Goal: Task Accomplishment & Management: Complete application form

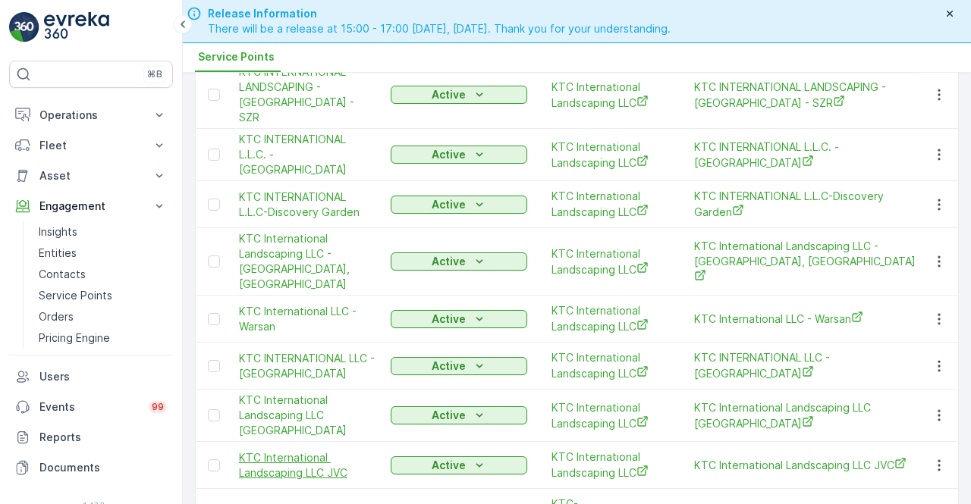
scroll to position [27, 0]
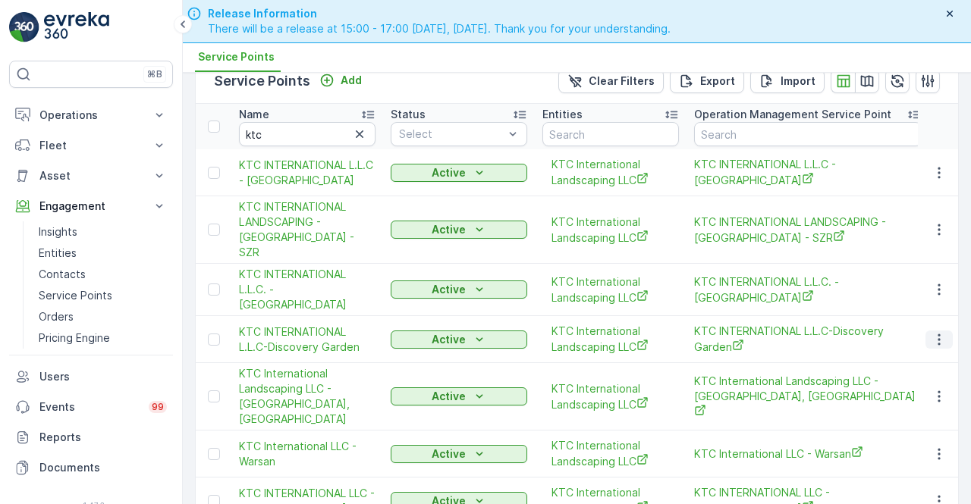
drag, startPoint x: 943, startPoint y: 324, endPoint x: 935, endPoint y: 322, distance: 7.7
click at [943, 331] on button "button" at bounding box center [938, 340] width 27 height 18
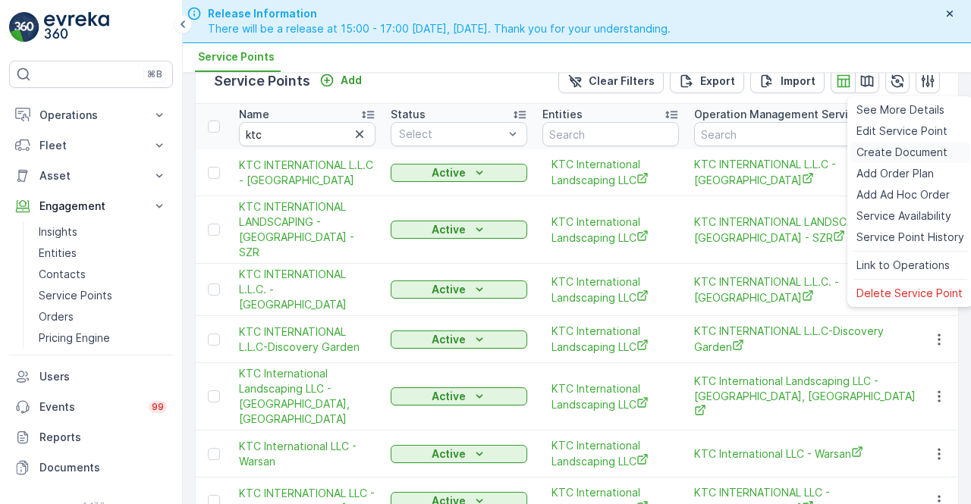
click at [889, 149] on span "Create Document" at bounding box center [901, 152] width 91 height 15
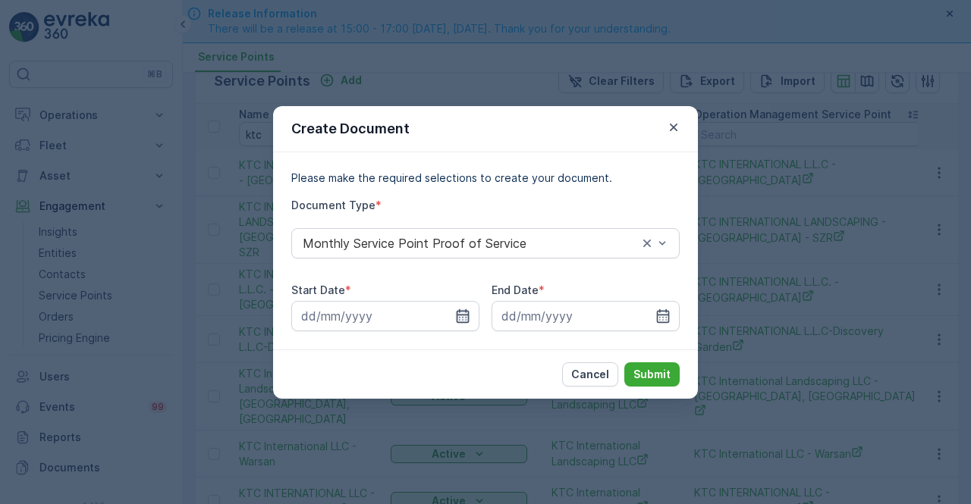
click at [460, 316] on icon "button" at bounding box center [462, 316] width 15 height 15
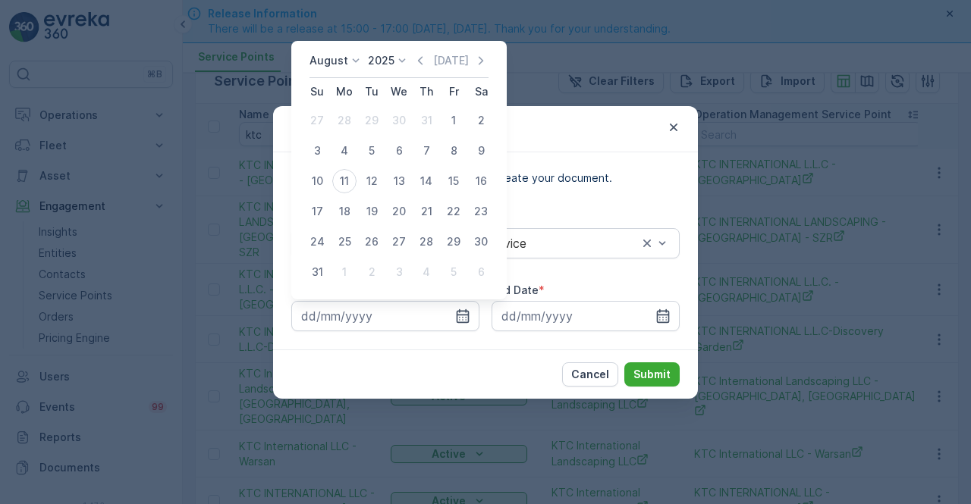
click at [428, 57] on icon "button" at bounding box center [420, 60] width 15 height 15
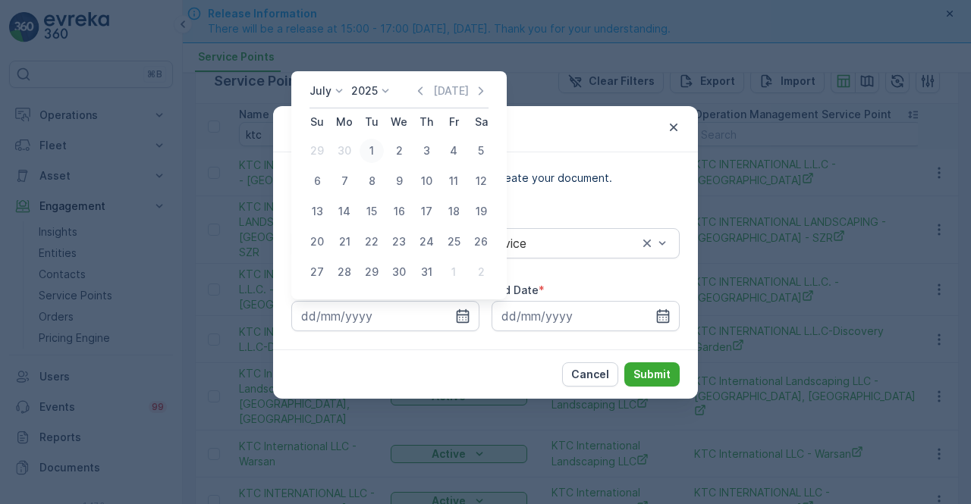
click at [375, 147] on div "1" at bounding box center [372, 151] width 24 height 24
type input "01.07.2025"
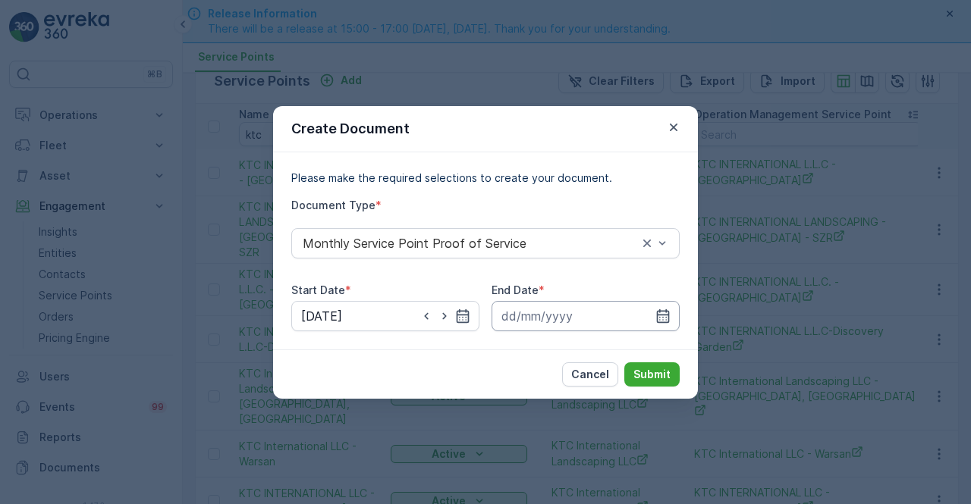
click at [651, 318] on input at bounding box center [586, 316] width 188 height 30
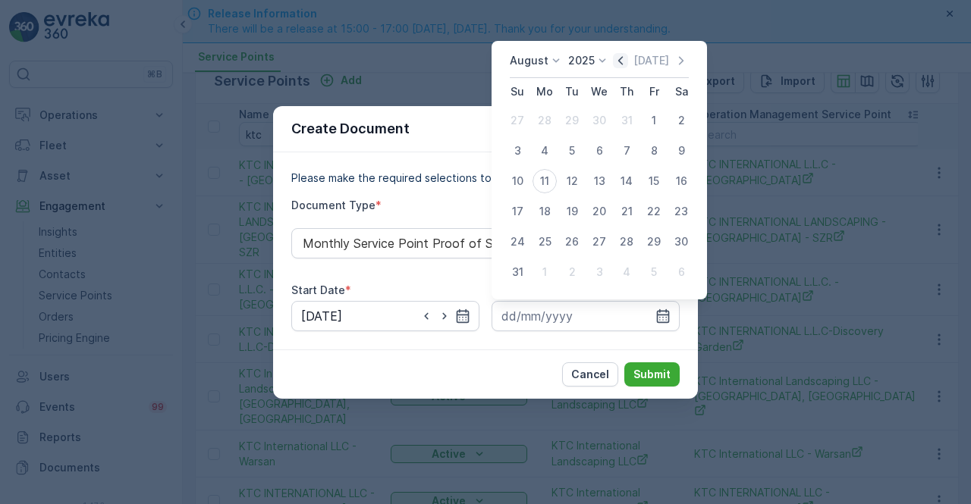
click at [628, 61] on icon "button" at bounding box center [620, 60] width 15 height 15
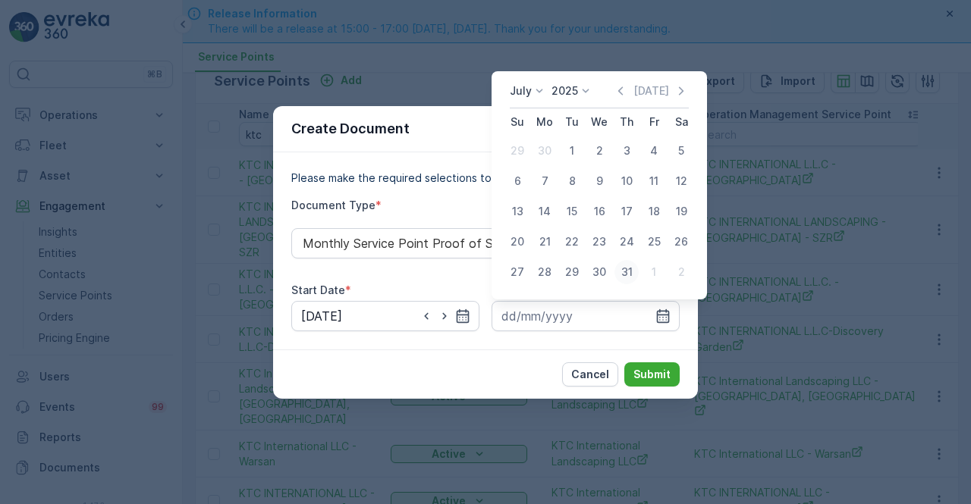
click at [624, 274] on div "31" at bounding box center [626, 272] width 24 height 24
type input "31.07.2025"
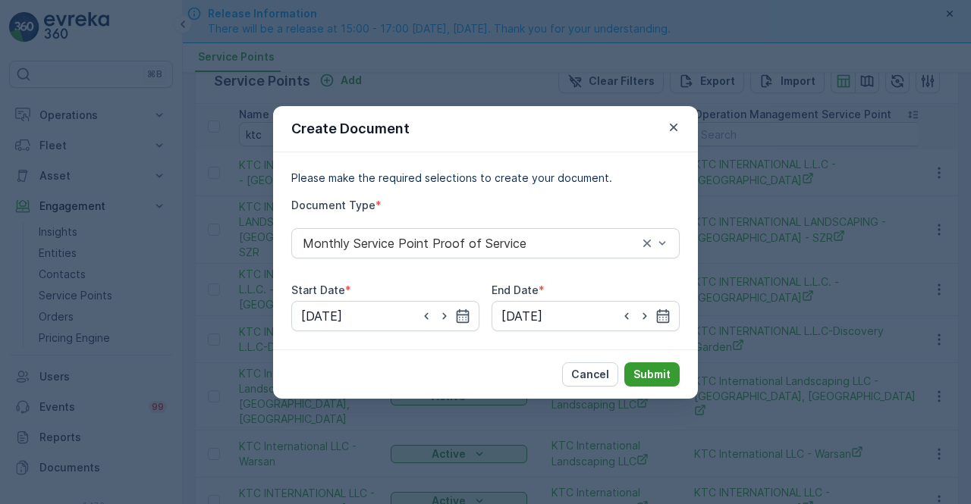
click at [636, 379] on p "Submit" at bounding box center [651, 374] width 37 height 15
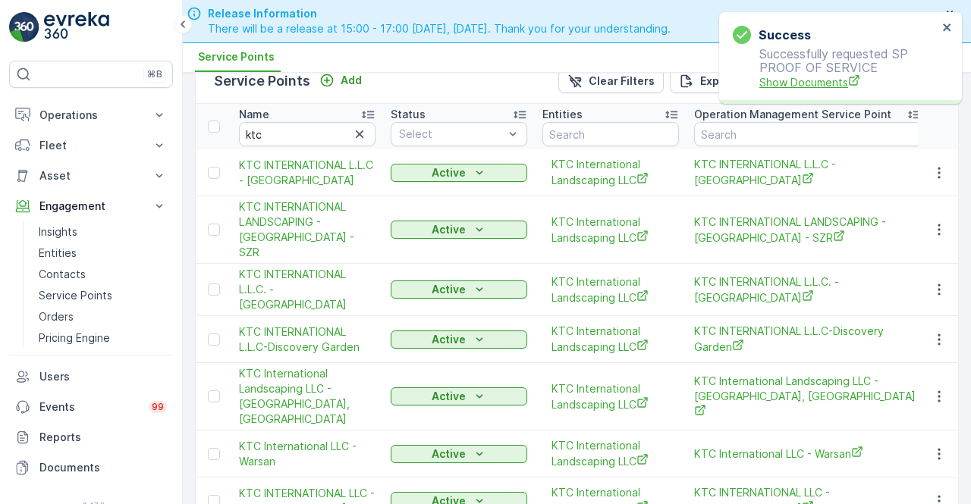
click at [831, 87] on span "Show Documents" at bounding box center [848, 82] width 178 height 16
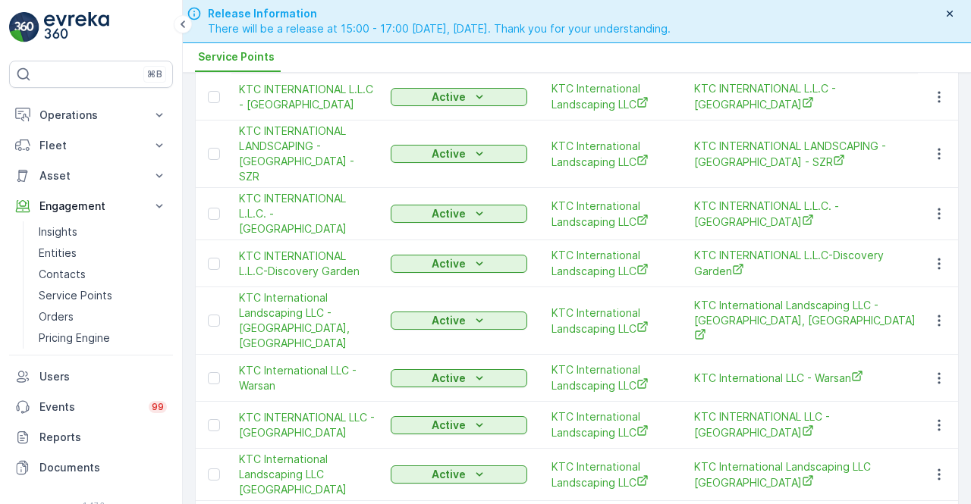
scroll to position [179, 0]
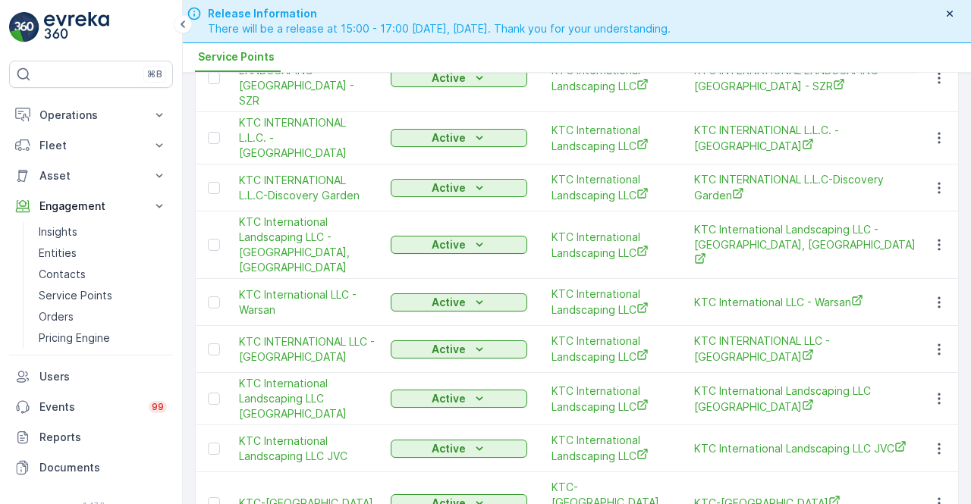
click at [932, 326] on td at bounding box center [938, 349] width 41 height 47
click at [933, 342] on icon "button" at bounding box center [939, 349] width 15 height 15
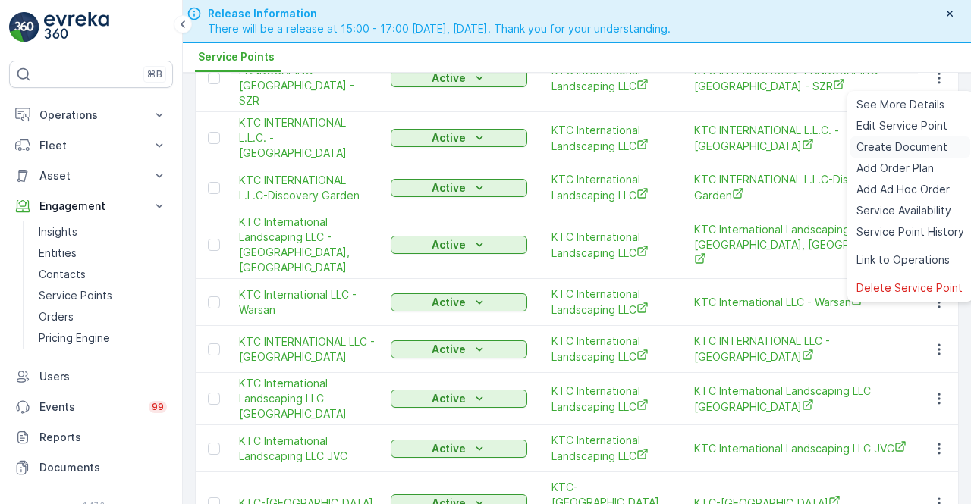
click at [871, 146] on span "Create Document" at bounding box center [901, 147] width 91 height 15
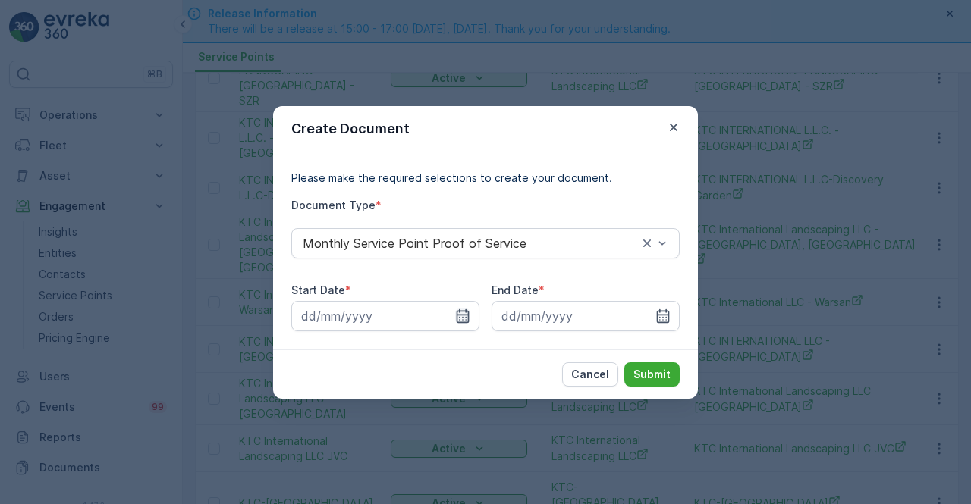
click at [463, 315] on icon "button" at bounding box center [463, 316] width 13 height 14
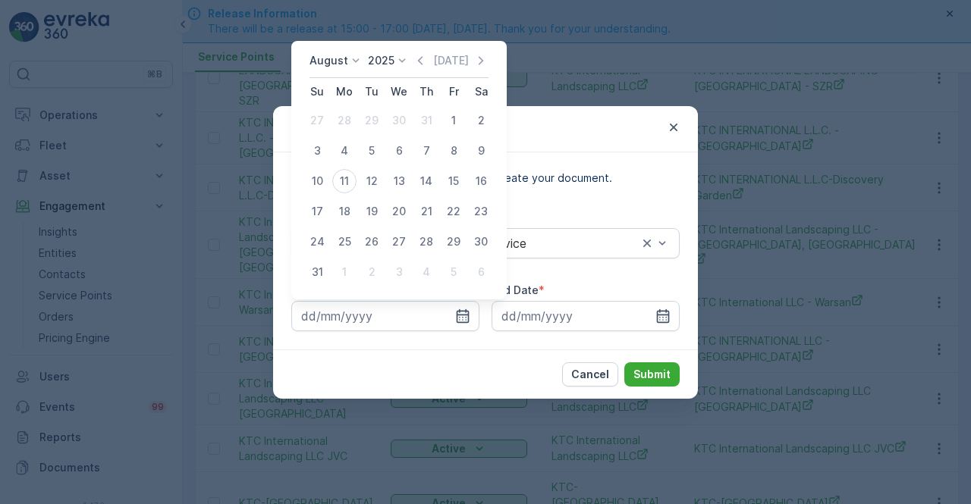
drag, startPoint x: 423, startPoint y: 63, endPoint x: 413, endPoint y: 89, distance: 27.6
click at [423, 62] on icon "button" at bounding box center [420, 60] width 15 height 15
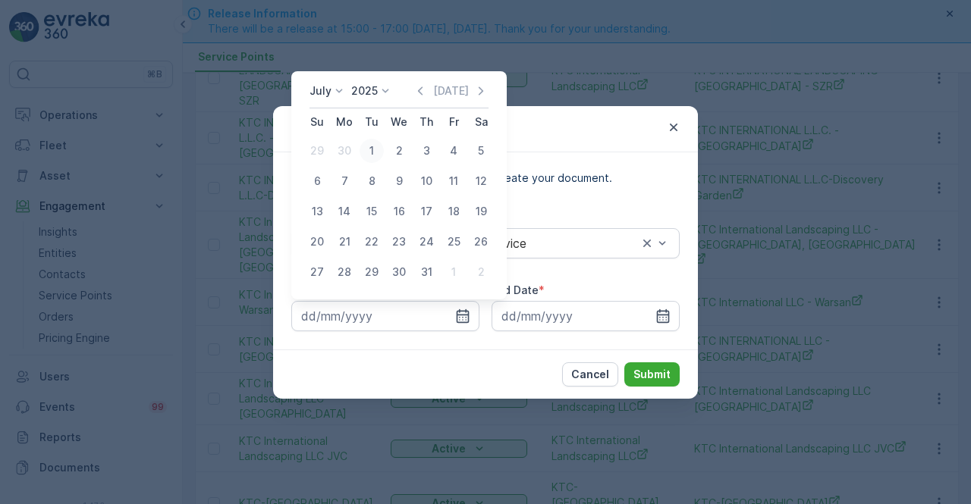
click at [372, 154] on div "1" at bounding box center [372, 151] width 24 height 24
type input "01.07.2025"
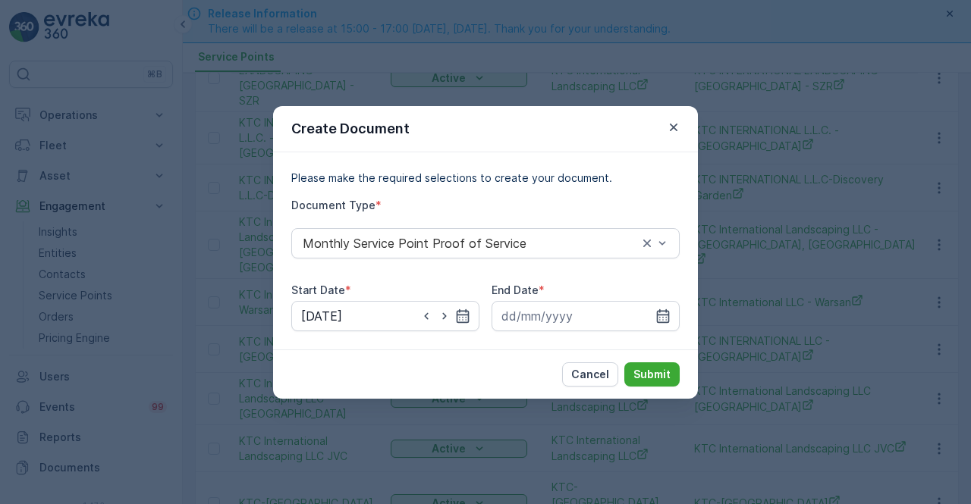
drag, startPoint x: 659, startPoint y: 312, endPoint x: 658, endPoint y: 297, distance: 14.4
click at [659, 307] on div at bounding box center [586, 316] width 188 height 30
click at [664, 304] on input at bounding box center [586, 316] width 188 height 30
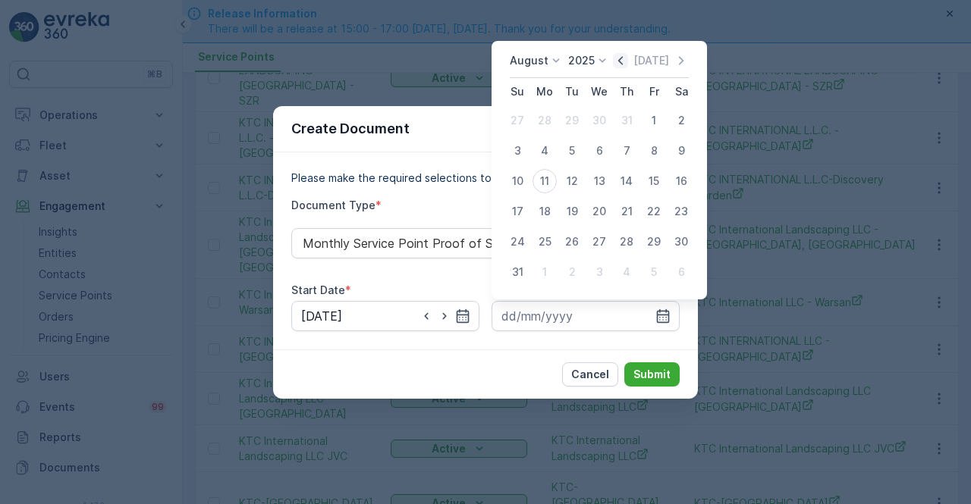
click at [623, 61] on icon "button" at bounding box center [620, 60] width 5 height 8
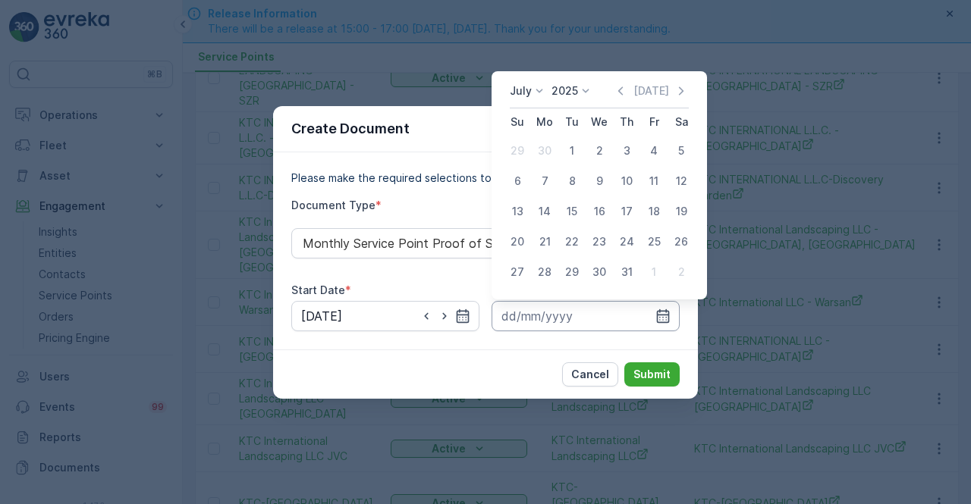
drag, startPoint x: 622, startPoint y: 272, endPoint x: 640, endPoint y: 328, distance: 59.0
click at [622, 272] on div "31" at bounding box center [626, 272] width 24 height 24
type input "31.07.2025"
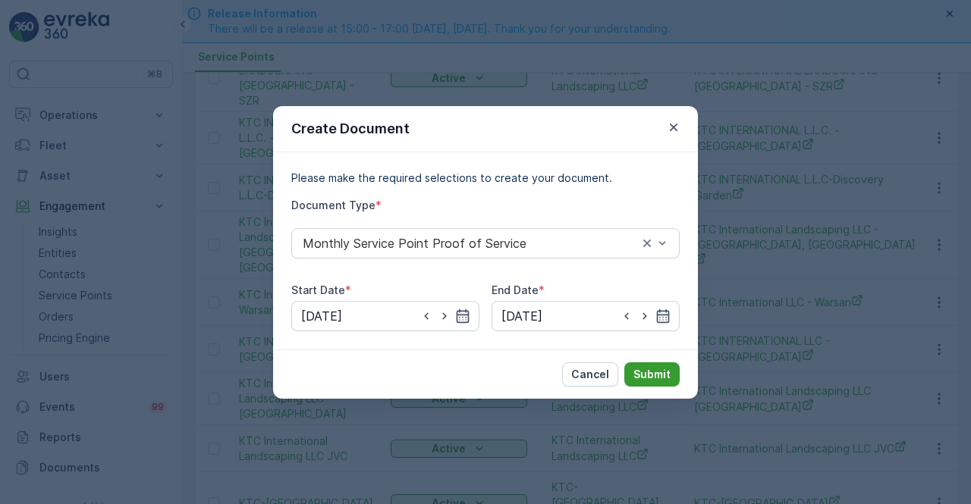
click at [646, 375] on p "Submit" at bounding box center [651, 374] width 37 height 15
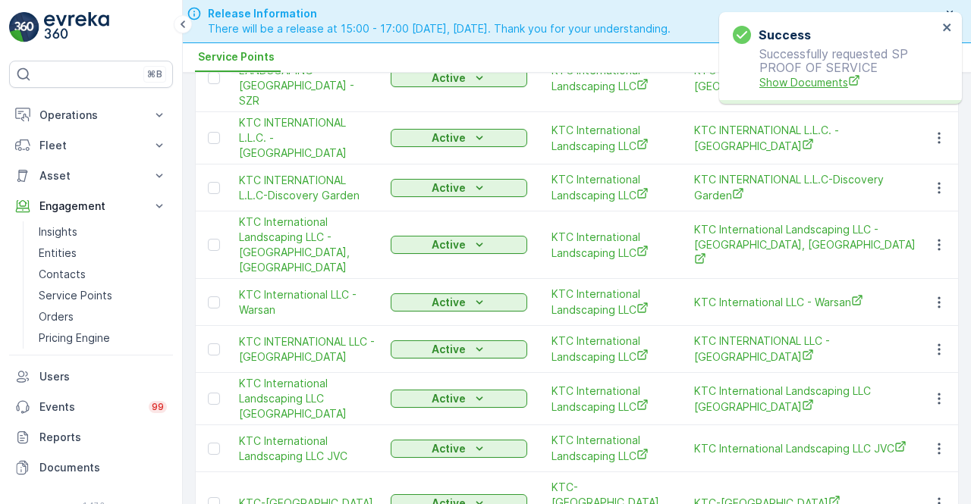
click at [813, 77] on span "Show Documents" at bounding box center [848, 82] width 178 height 16
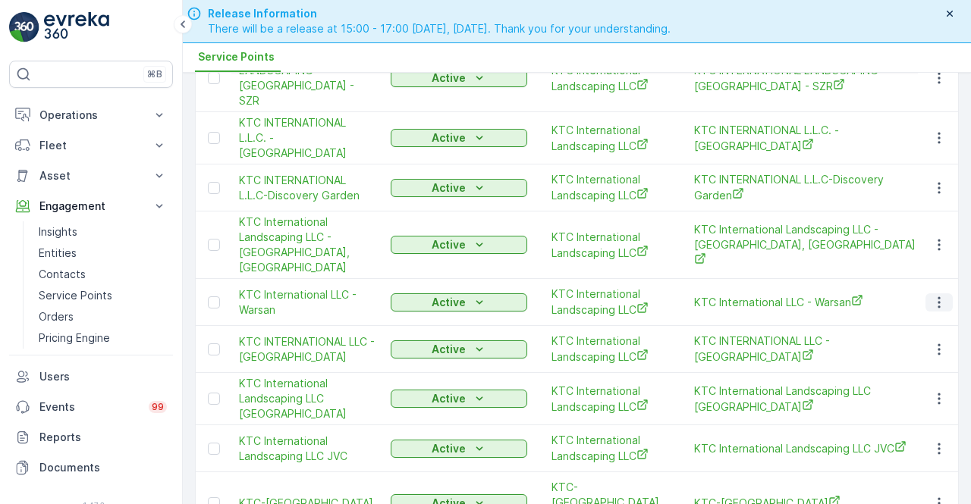
drag, startPoint x: 935, startPoint y: 260, endPoint x: 926, endPoint y: 267, distance: 11.4
click at [934, 295] on icon "button" at bounding box center [939, 302] width 15 height 15
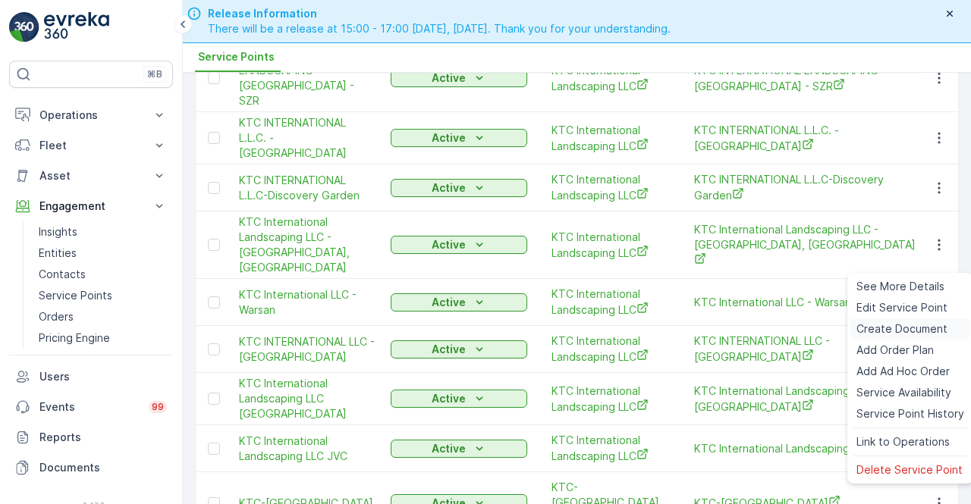
click at [881, 322] on div "Create Document" at bounding box center [910, 329] width 120 height 21
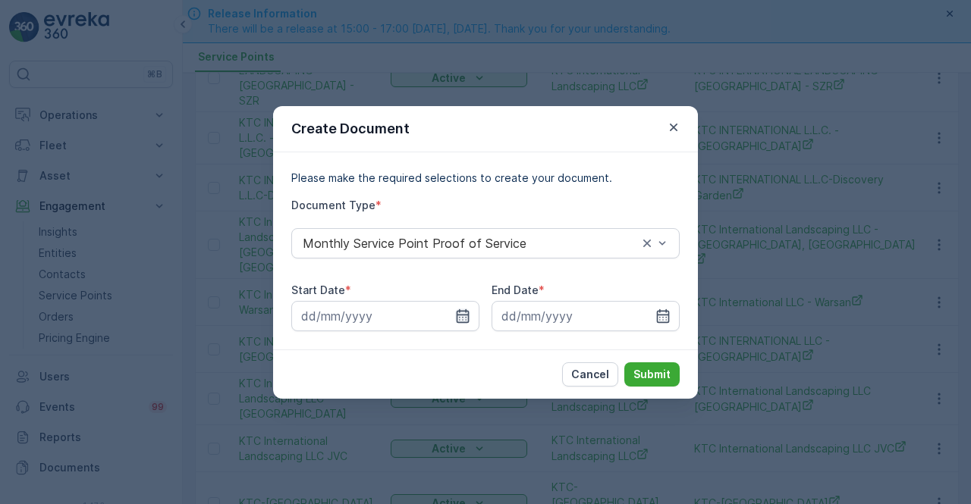
click at [463, 309] on icon "button" at bounding box center [462, 316] width 15 height 15
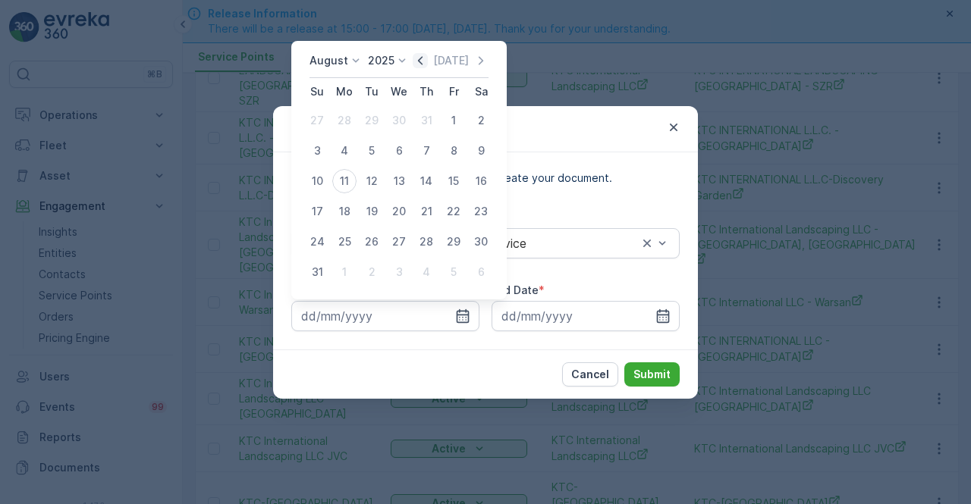
click at [422, 61] on icon "button" at bounding box center [420, 60] width 15 height 15
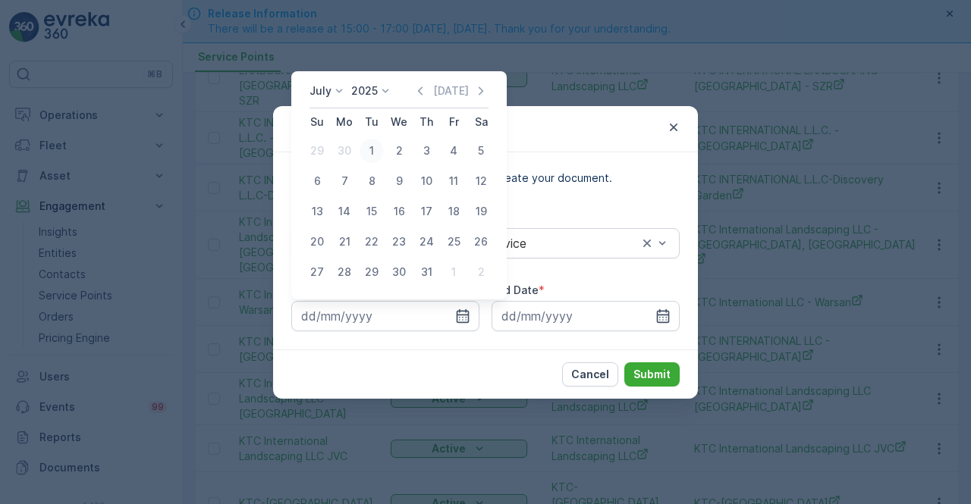
click at [374, 156] on div "1" at bounding box center [372, 151] width 24 height 24
type input "01.07.2025"
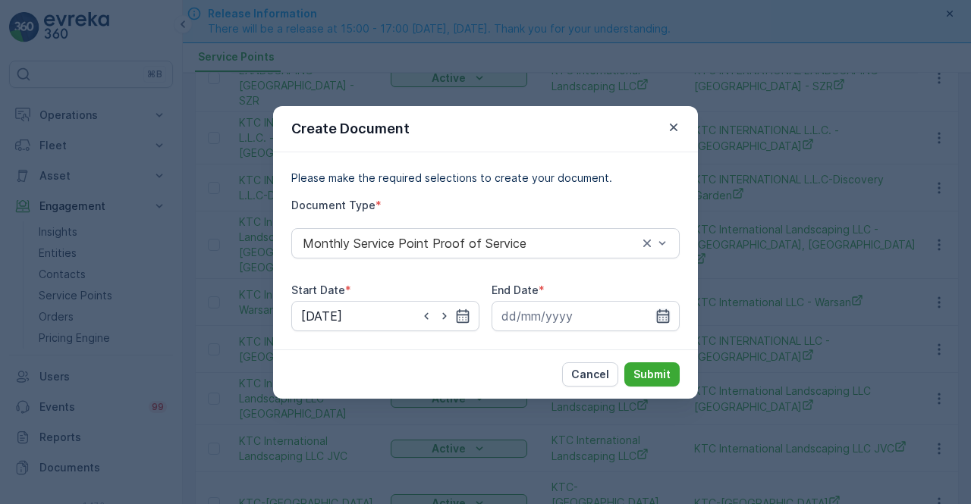
drag, startPoint x: 658, startPoint y: 321, endPoint x: 658, endPoint y: 313, distance: 8.3
click at [658, 321] on icon "button" at bounding box center [662, 316] width 15 height 15
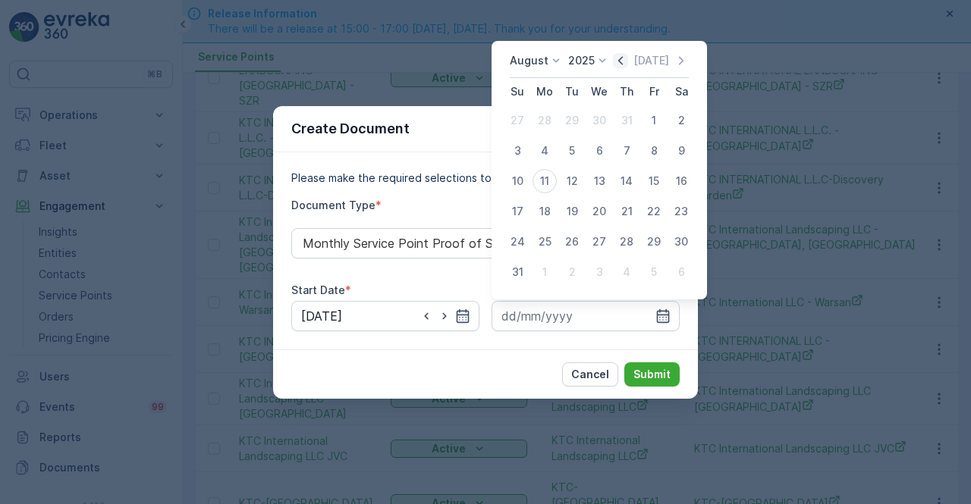
click at [623, 61] on icon "button" at bounding box center [620, 60] width 5 height 8
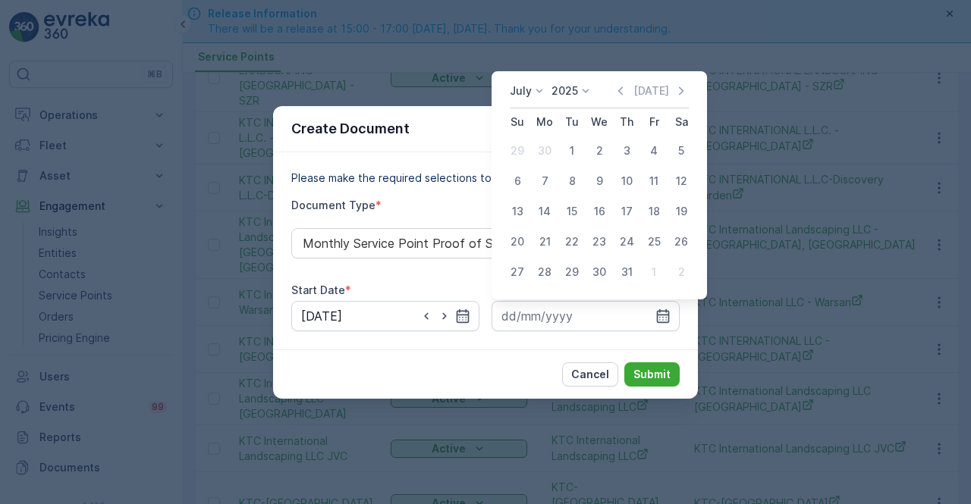
click at [621, 276] on div "31" at bounding box center [626, 272] width 24 height 24
type input "31.07.2025"
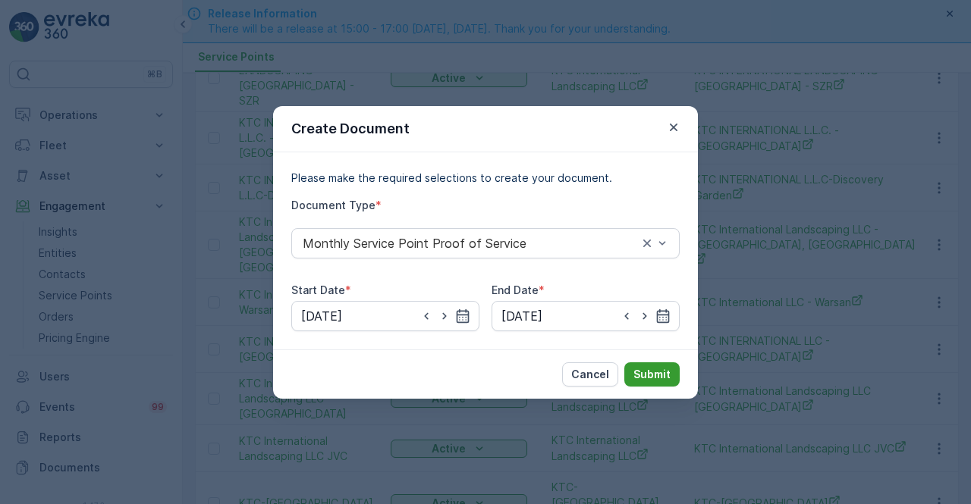
drag, startPoint x: 643, startPoint y: 389, endPoint x: 642, endPoint y: 377, distance: 12.2
click at [642, 379] on div "Cancel Submit" at bounding box center [485, 374] width 425 height 49
click at [642, 377] on p "Submit" at bounding box center [651, 374] width 37 height 15
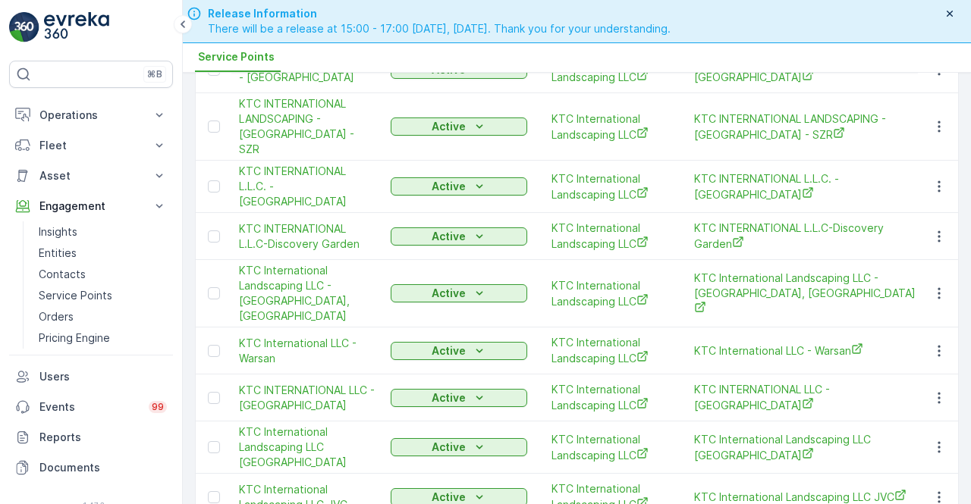
scroll to position [27, 0]
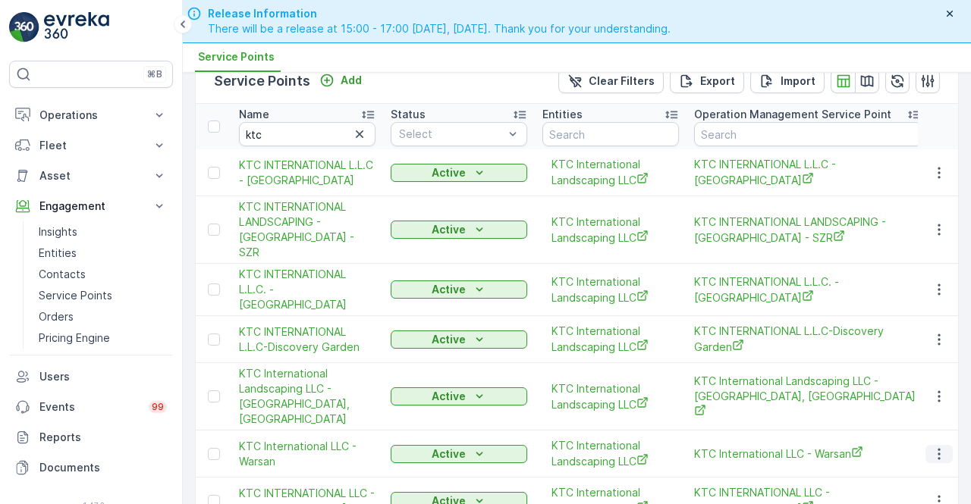
click at [936, 447] on icon "button" at bounding box center [939, 454] width 15 height 15
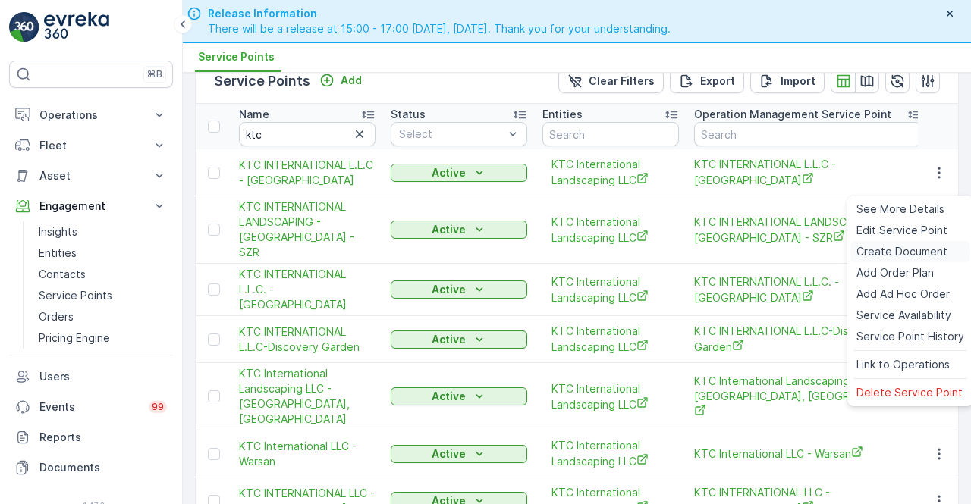
click at [871, 259] on span "Create Document" at bounding box center [901, 251] width 91 height 15
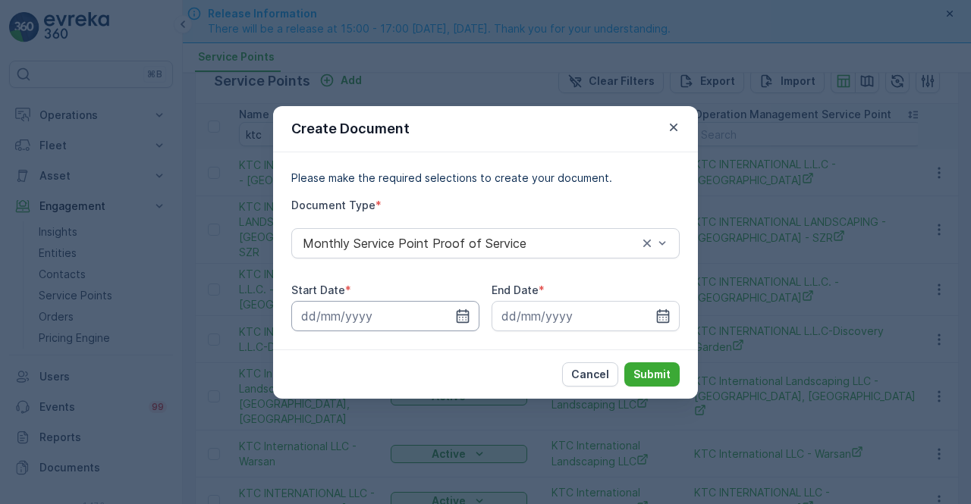
click at [443, 315] on input at bounding box center [385, 316] width 188 height 30
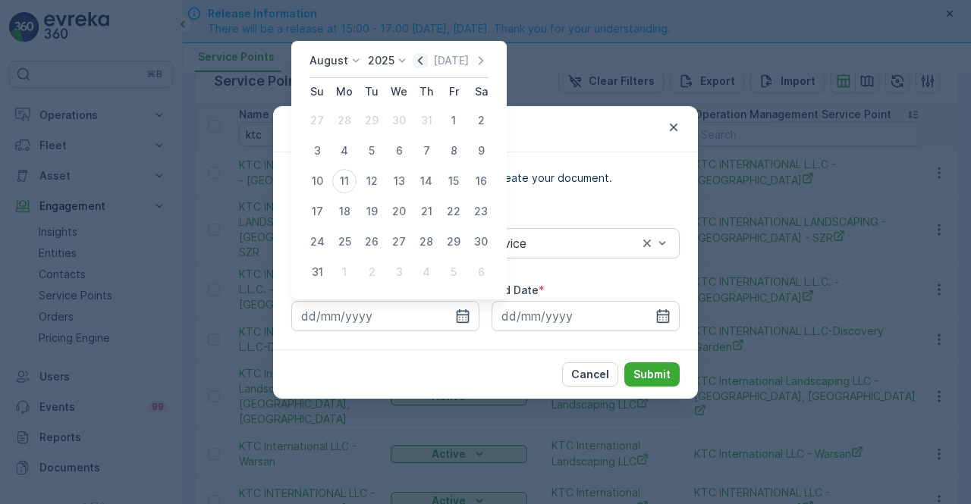
click at [423, 64] on icon "button" at bounding box center [420, 60] width 5 height 8
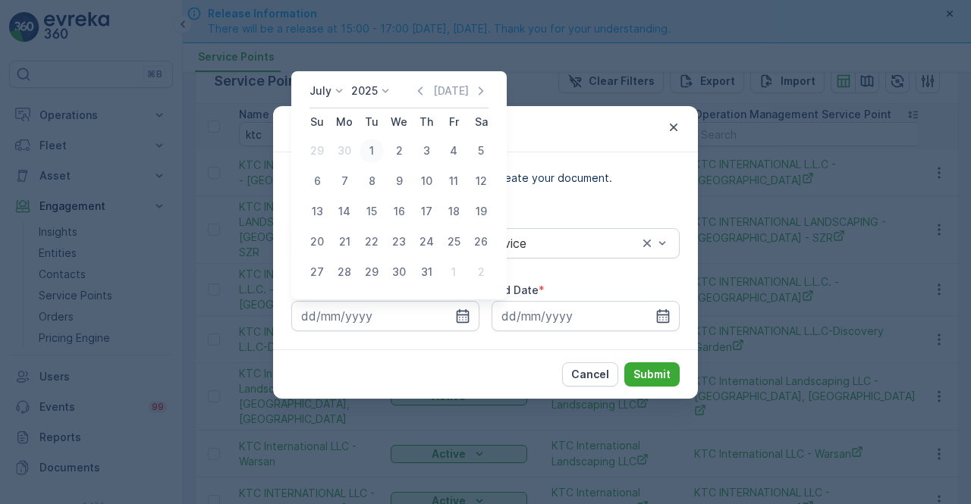
click at [371, 152] on div "1" at bounding box center [372, 151] width 24 height 24
type input "01.07.2025"
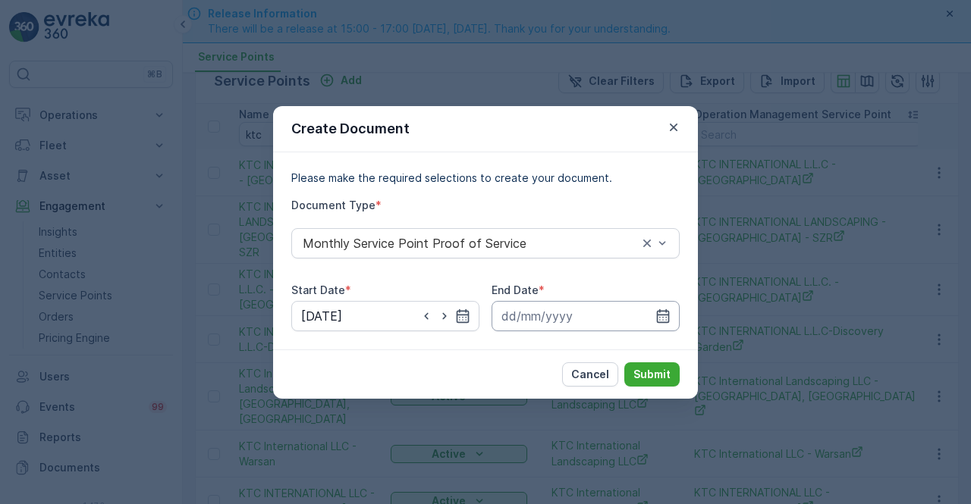
click at [658, 309] on icon "button" at bounding box center [662, 316] width 15 height 15
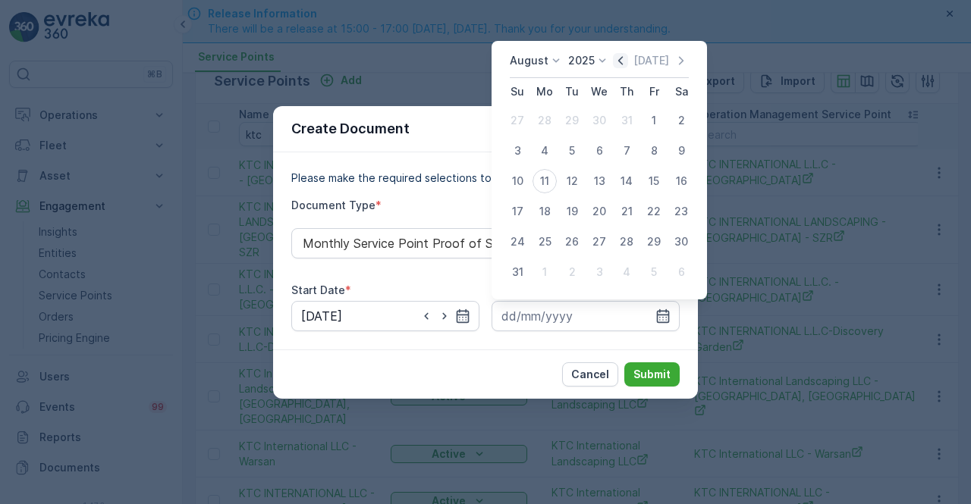
click at [621, 63] on icon "button" at bounding box center [620, 60] width 15 height 15
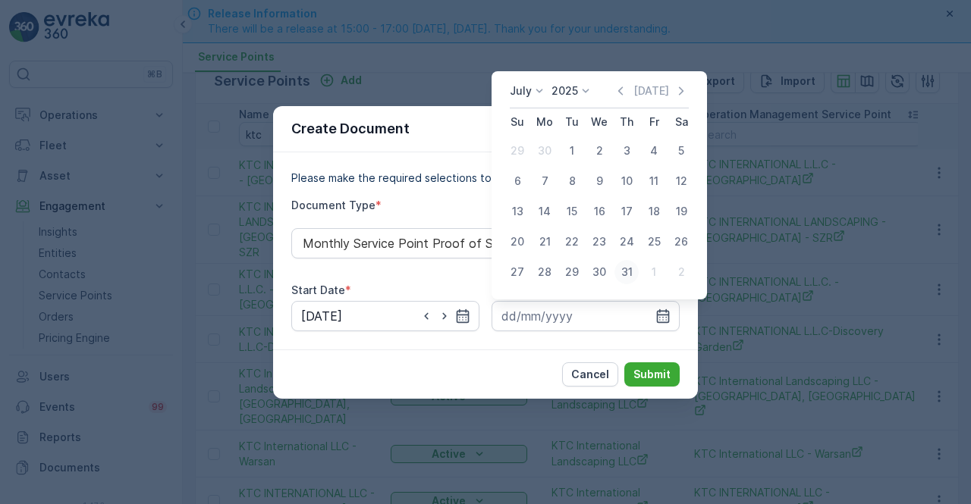
click at [630, 275] on div "31" at bounding box center [626, 272] width 24 height 24
type input "31.07.2025"
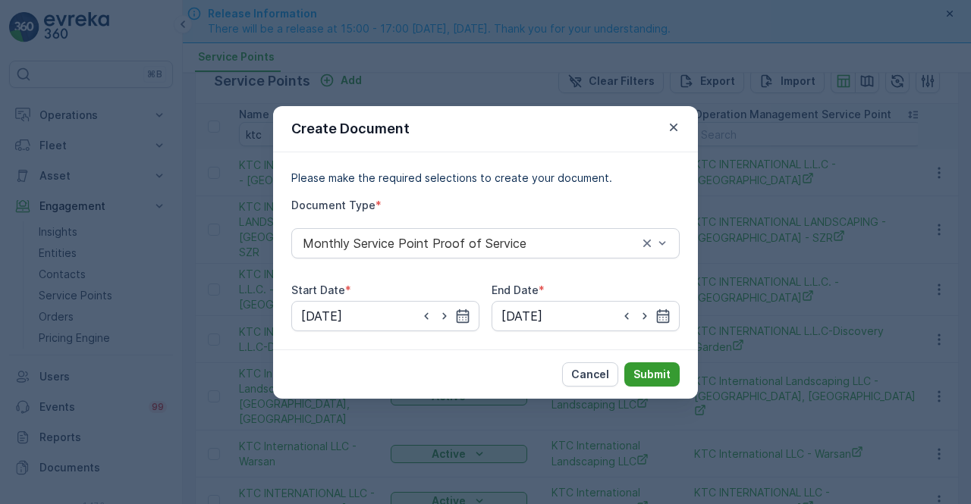
click at [657, 369] on p "Submit" at bounding box center [651, 374] width 37 height 15
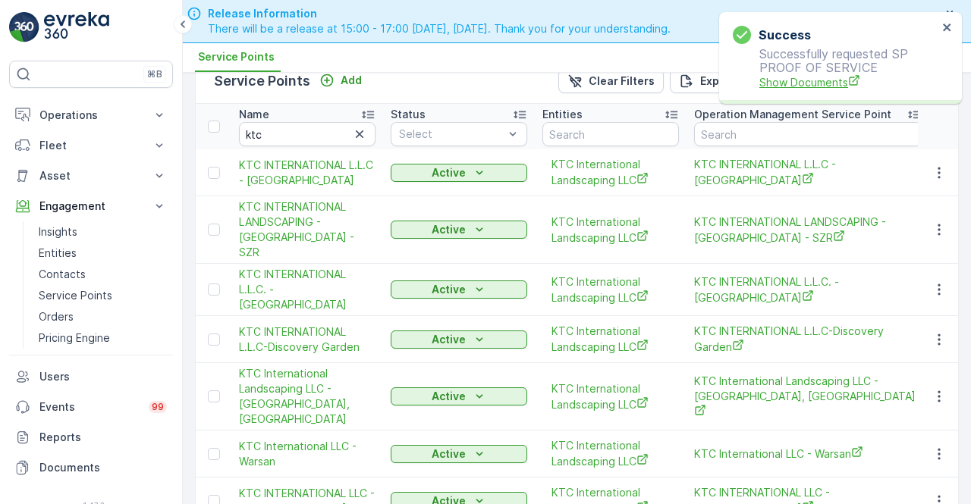
click at [793, 81] on span "Show Documents" at bounding box center [848, 82] width 178 height 16
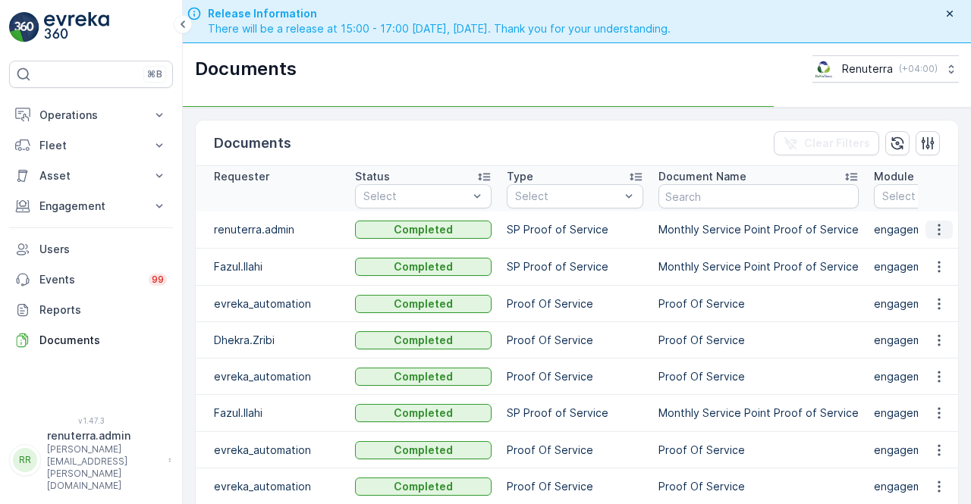
click at [938, 233] on icon "button" at bounding box center [939, 229] width 15 height 15
click at [938, 250] on span "See Details" at bounding box center [935, 251] width 58 height 15
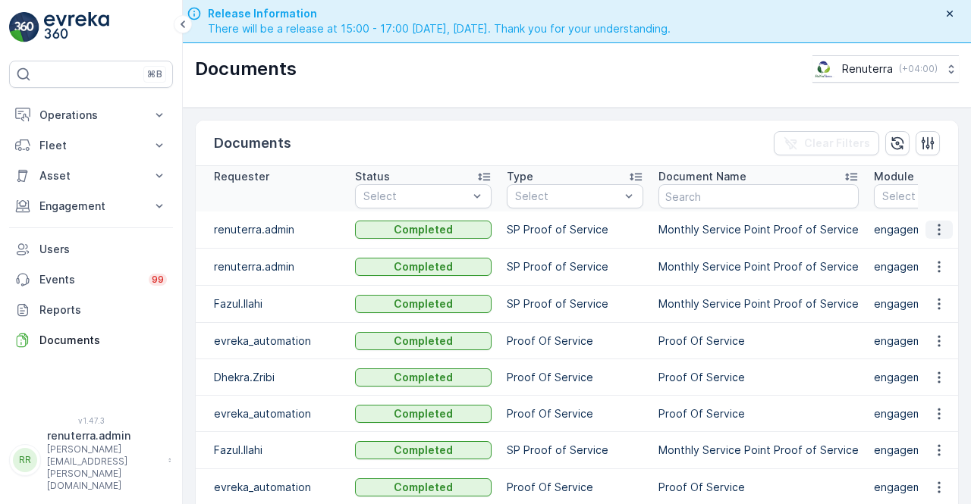
click at [941, 232] on icon "button" at bounding box center [939, 229] width 15 height 15
click at [930, 253] on span "See Details" at bounding box center [935, 251] width 58 height 15
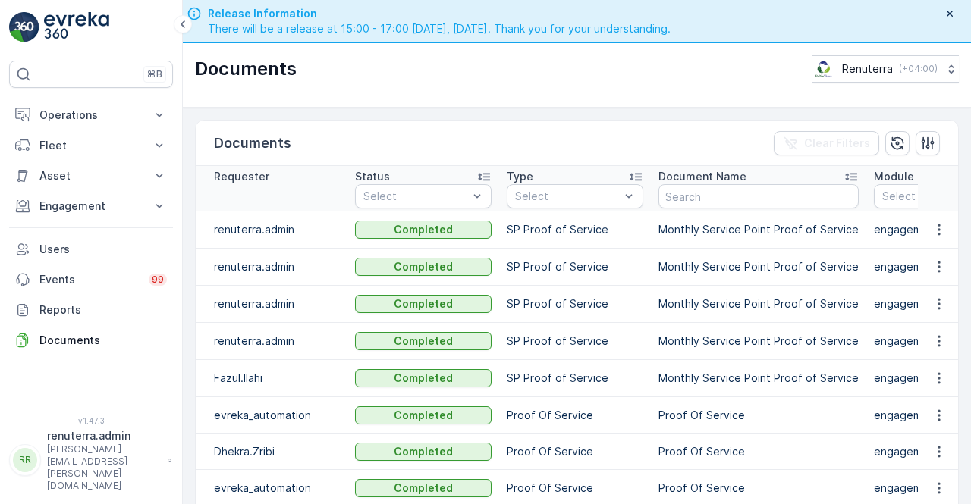
click at [932, 232] on icon "button" at bounding box center [939, 229] width 15 height 15
click at [936, 226] on icon "button" at bounding box center [939, 229] width 15 height 15
click at [933, 251] on span "See Details" at bounding box center [935, 251] width 58 height 15
click at [788, 318] on td "Monthly Service Point Proof of Service" at bounding box center [758, 304] width 215 height 37
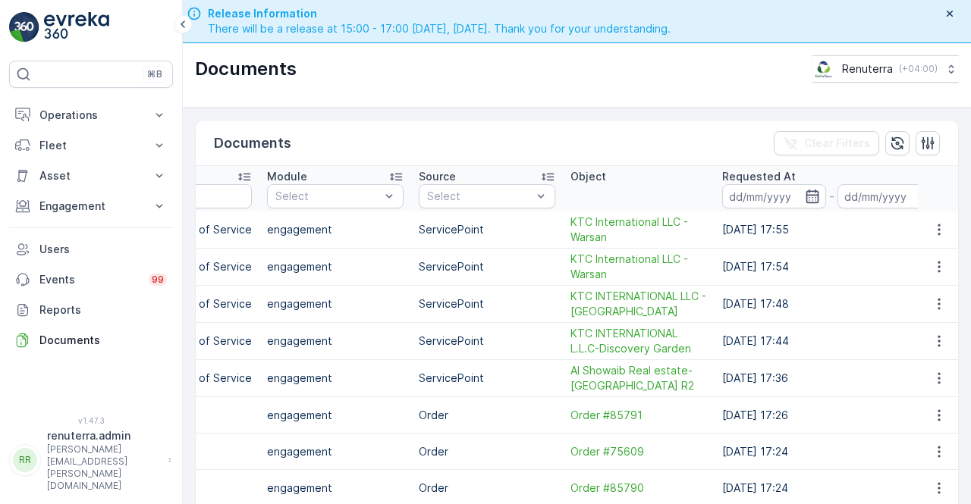
scroll to position [0, 634]
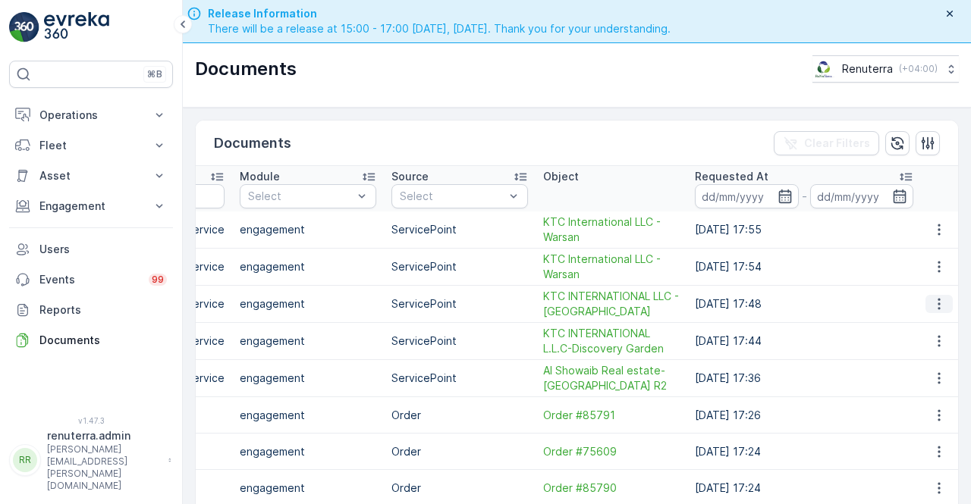
drag, startPoint x: 938, startPoint y: 296, endPoint x: 929, endPoint y: 306, distance: 13.5
click at [938, 297] on icon "button" at bounding box center [939, 304] width 15 height 15
click at [913, 327] on span "See Details" at bounding box center [935, 324] width 58 height 15
click at [944, 336] on button "button" at bounding box center [938, 341] width 27 height 18
click at [927, 357] on span "See Details" at bounding box center [935, 361] width 58 height 15
